Goal: Task Accomplishment & Management: Manage account settings

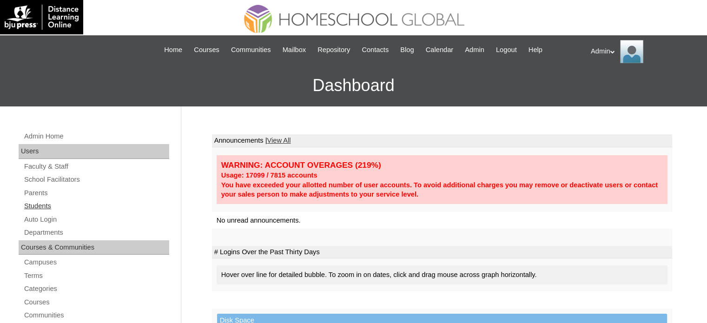
click at [45, 200] on link "Students" at bounding box center [96, 206] width 146 height 12
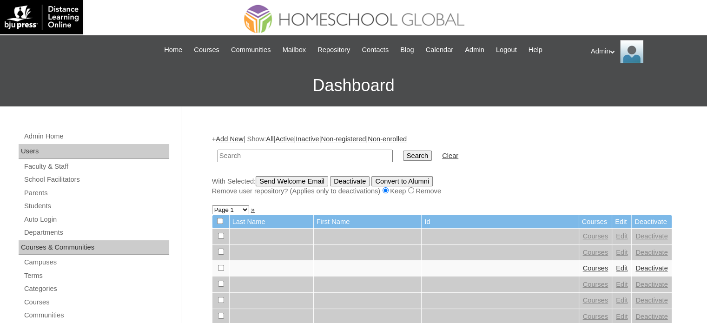
click at [245, 160] on input "text" at bounding box center [305, 156] width 175 height 13
type input "Felizardo"
click at [403, 157] on input "Search" at bounding box center [417, 156] width 29 height 10
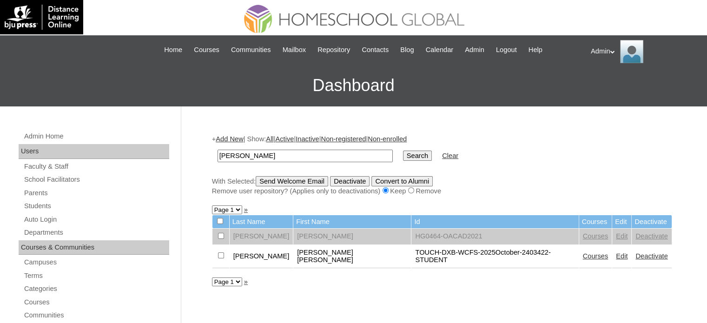
click at [583, 252] on link "Courses" at bounding box center [596, 255] width 26 height 7
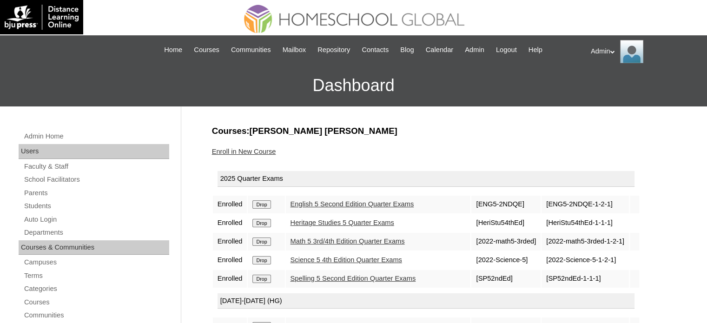
scroll to position [109, 0]
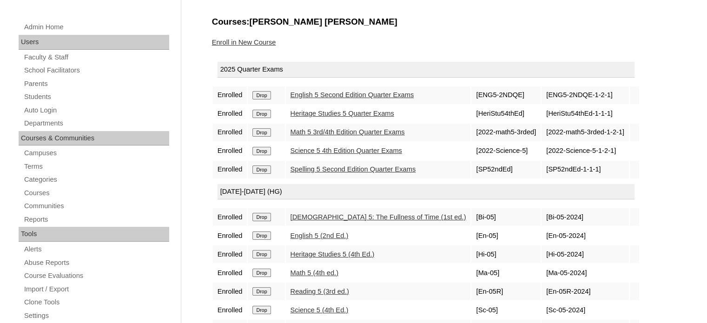
click at [270, 167] on input "Drop" at bounding box center [261, 170] width 18 height 8
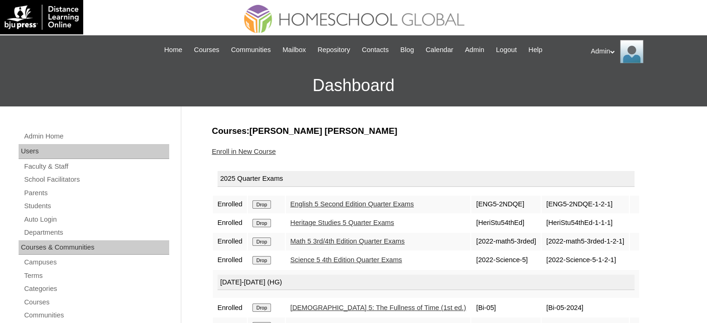
click at [265, 205] on td "Drop" at bounding box center [266, 205] width 37 height 18
click at [265, 205] on input "Drop" at bounding box center [261, 204] width 18 height 8
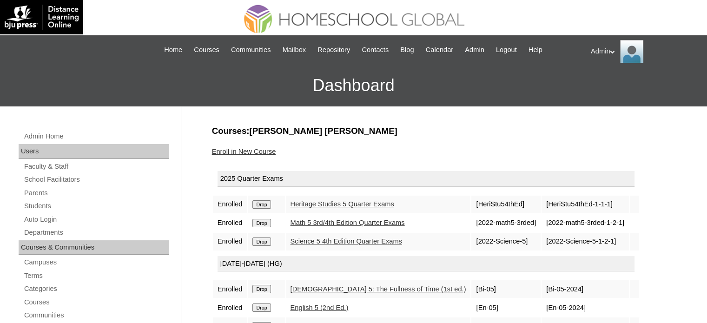
click at [265, 205] on input "Drop" at bounding box center [261, 204] width 18 height 8
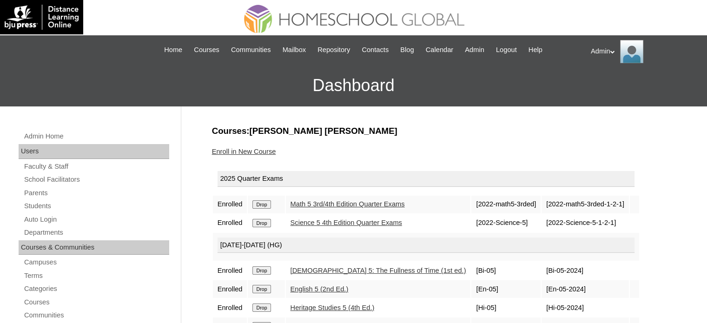
click at [265, 205] on input "Drop" at bounding box center [261, 204] width 18 height 8
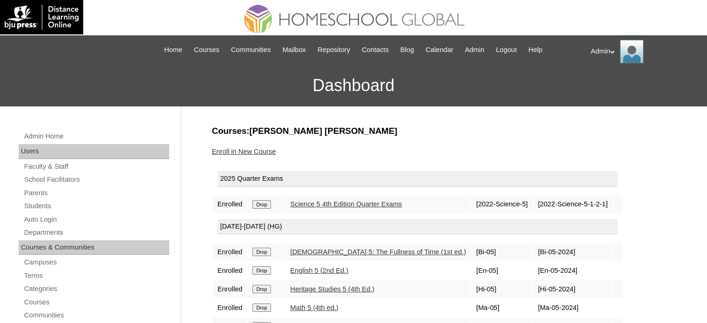
click at [265, 205] on input "Drop" at bounding box center [261, 204] width 18 height 8
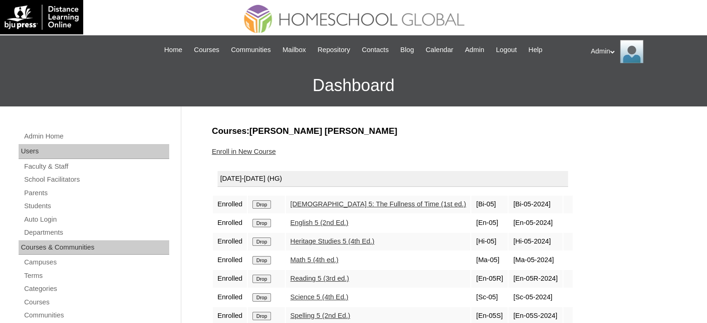
scroll to position [145, 0]
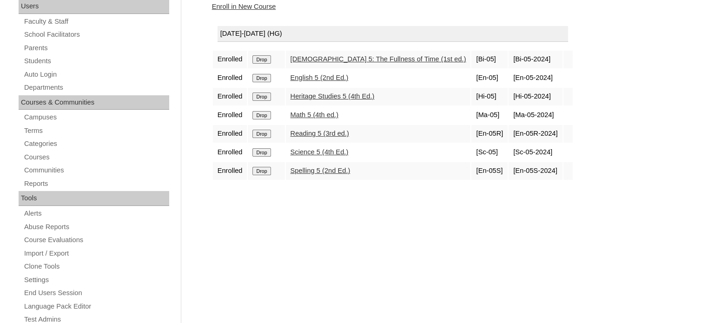
click at [471, 263] on div "Courses:[PERSON_NAME] [PERSON_NAME] Enroll in New Course [DATE]-[DATE] (HG) Enr…" at bounding box center [439, 291] width 465 height 623
